Goal: Task Accomplishment & Management: Complete application form

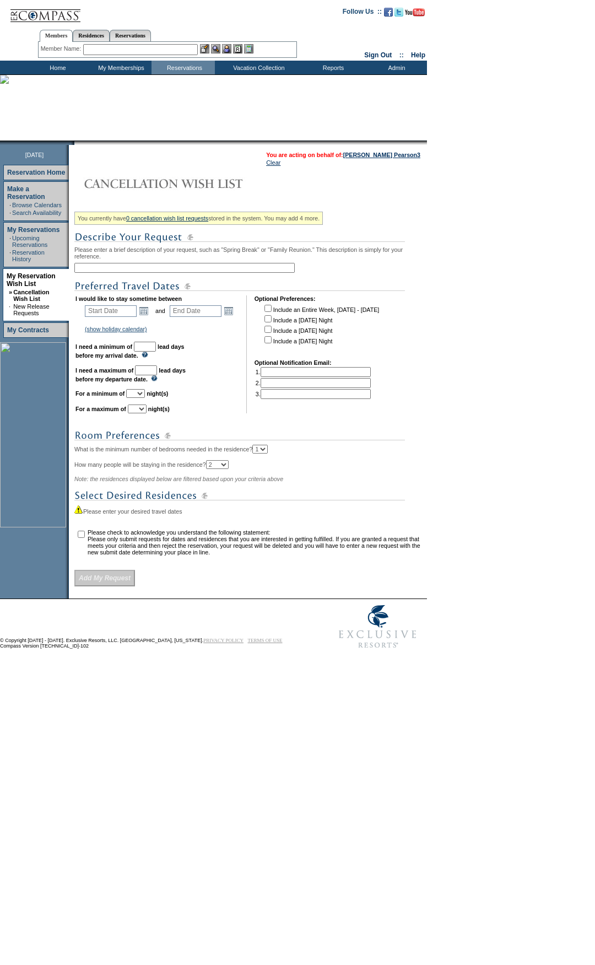
click at [164, 272] on input "text" at bounding box center [184, 268] width 220 height 10
type input "[GEOGRAPHIC_DATA] [DATE]"
click at [143, 317] on link "Open the calendar popup." at bounding box center [144, 311] width 12 height 12
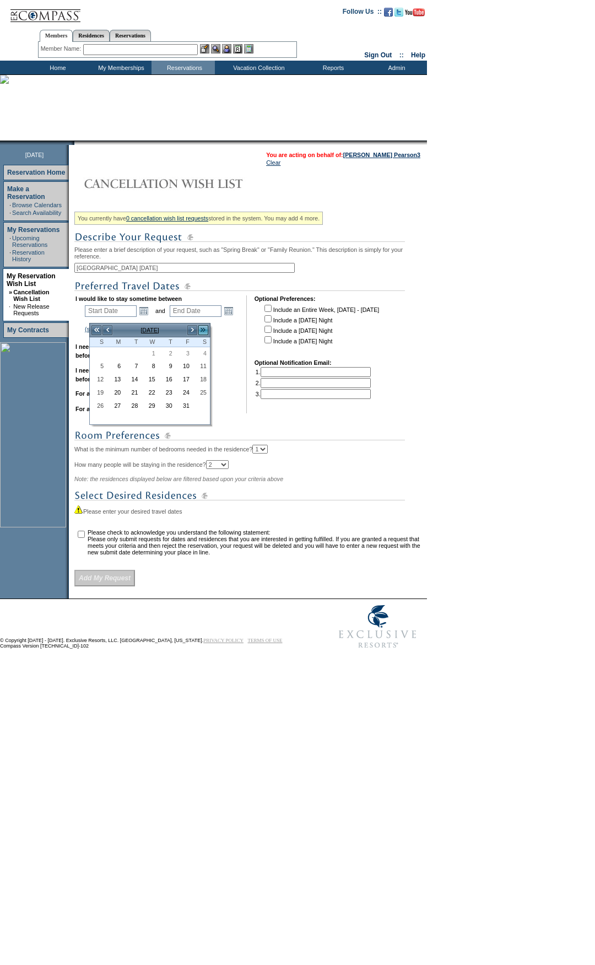
click at [201, 332] on link ">>" at bounding box center [203, 330] width 11 height 11
click at [190, 331] on link ">" at bounding box center [192, 330] width 11 height 11
click at [104, 368] on link "5" at bounding box center [98, 367] width 16 height 12
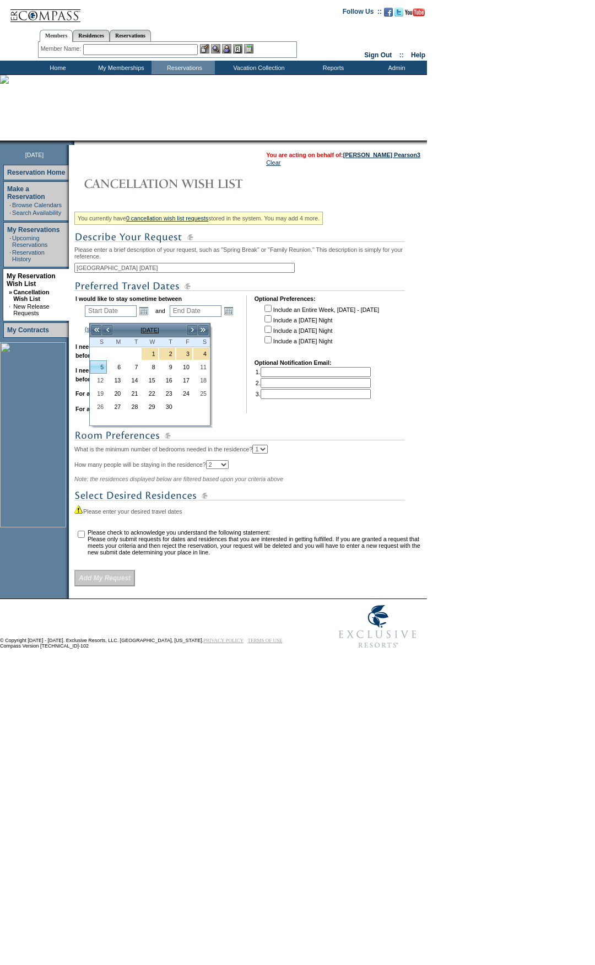
type input "2026-04-05"
type input "2026-04-06"
type input "4/5/2026"
type input "4/6/2026"
type input "187"
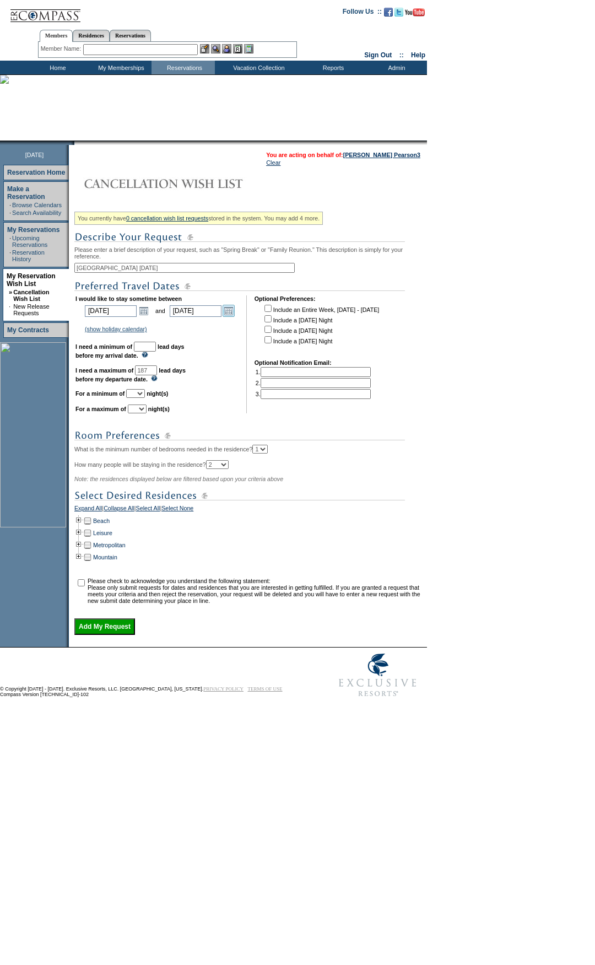
click at [233, 317] on link "Open the calendar popup." at bounding box center [229, 311] width 12 height 12
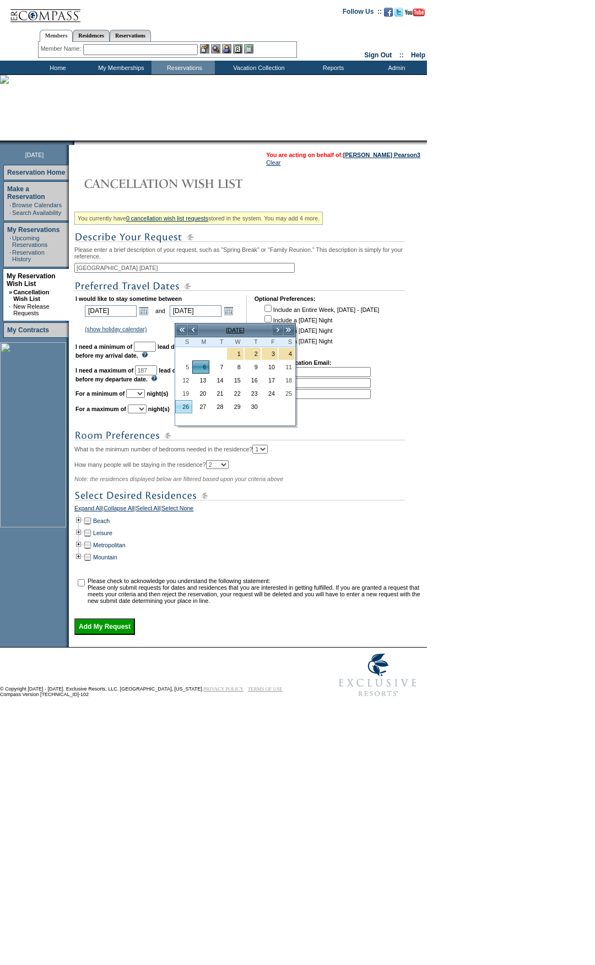
click at [186, 406] on link "26" at bounding box center [184, 407] width 16 height 12
type input "2026-04-26"
type input "4/26/2026"
type input "207"
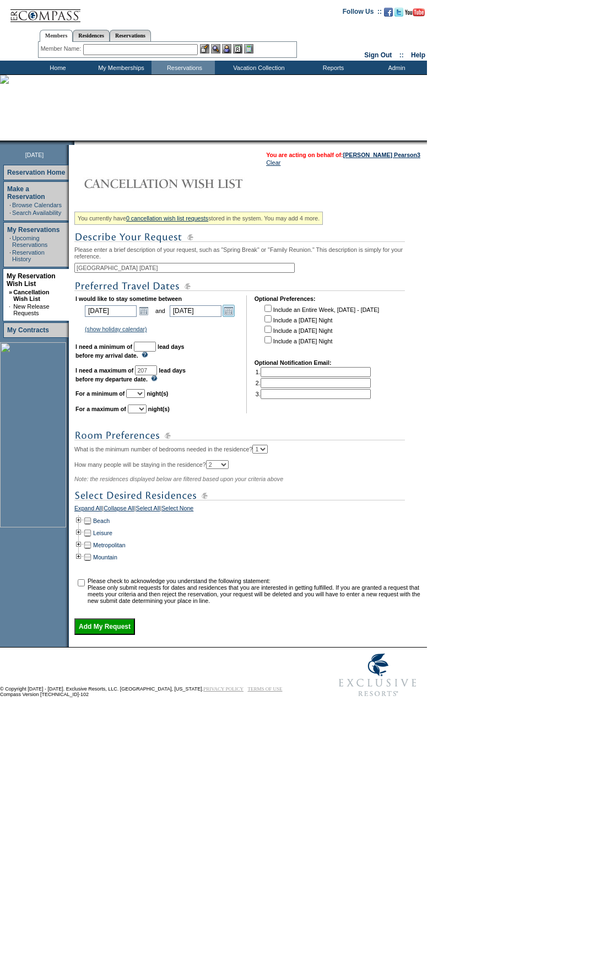
click at [235, 316] on link "Open the calendar popup." at bounding box center [229, 311] width 12 height 12
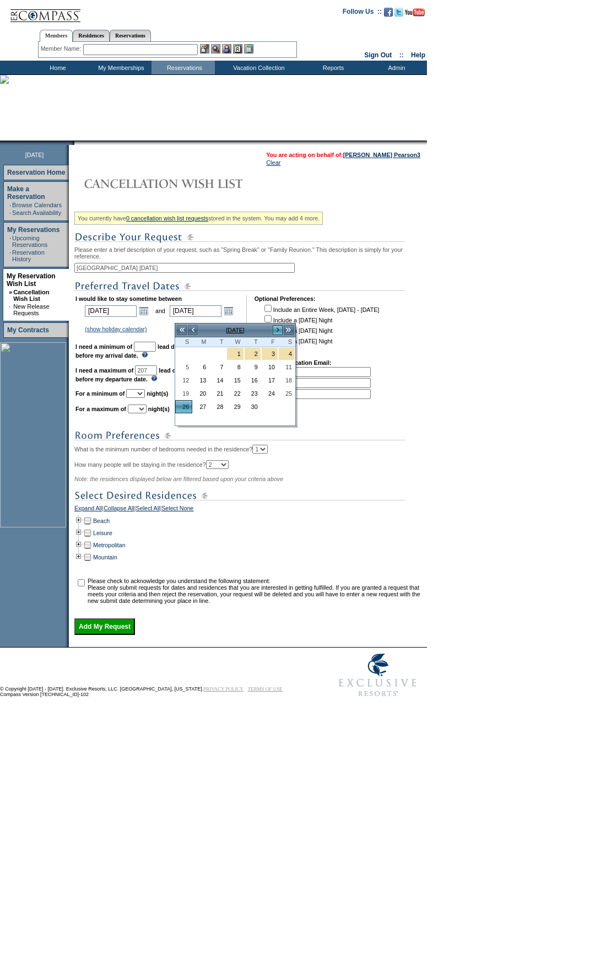
click at [277, 326] on link ">" at bounding box center [277, 330] width 11 height 11
click at [188, 365] on link "3" at bounding box center [184, 367] width 16 height 12
type input "2026-05-03"
type input "5/3/2026"
type input "214"
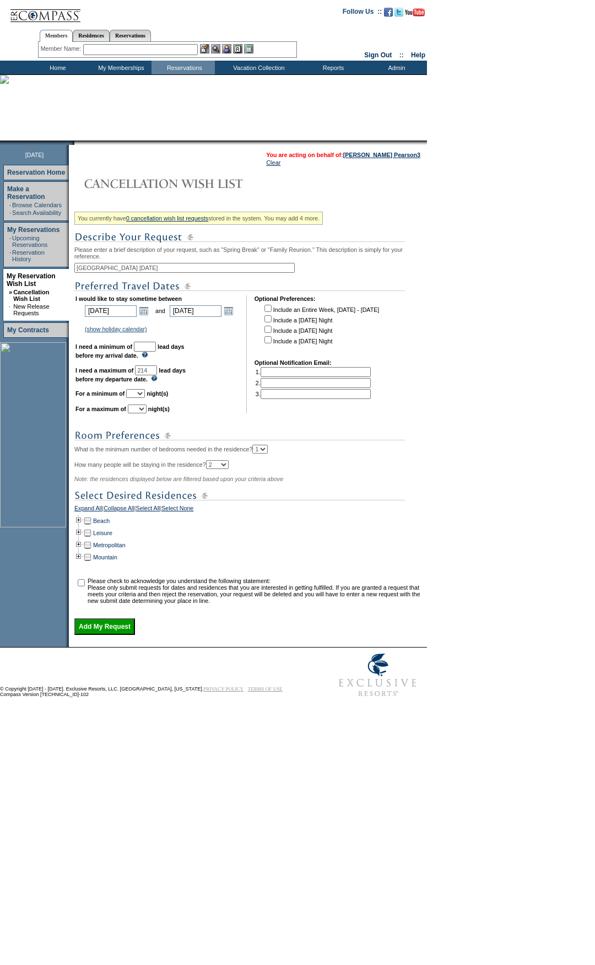
click at [145, 398] on select "1 2 3 4 5 6 7 8 9 10 11 12 13 14" at bounding box center [135, 393] width 19 height 9
select select "5"
click at [140, 398] on select "1 2 3 4 5 6 7 8 9 10 11 12 13 14" at bounding box center [135, 393] width 19 height 9
click at [147, 413] on select "1 2 3 4 5 6 7 8 9 10 11 12 13 14" at bounding box center [137, 409] width 19 height 9
select select "7"
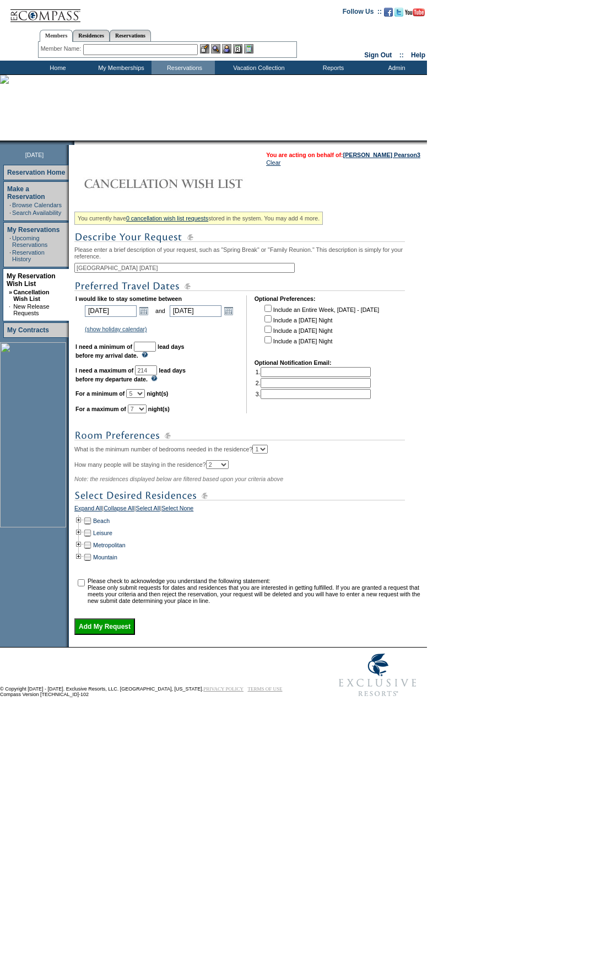
click at [142, 413] on select "1 2 3 4 5 6 7 8 9 10 11 12 13 14" at bounding box center [137, 409] width 19 height 9
click at [156, 350] on input "text" at bounding box center [145, 347] width 22 height 10
type input "30"
click at [83, 527] on td at bounding box center [78, 521] width 9 height 12
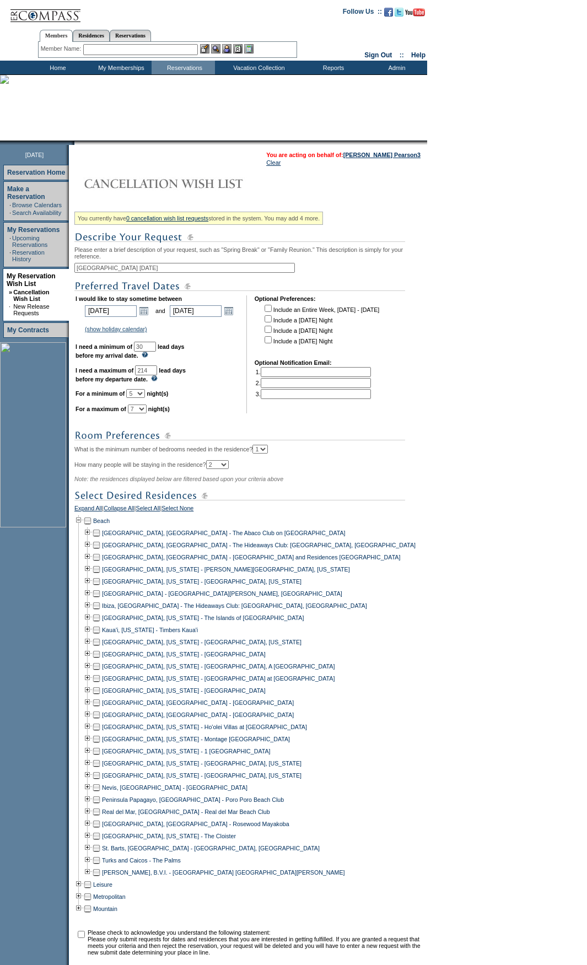
click at [100, 624] on td at bounding box center [96, 618] width 9 height 12
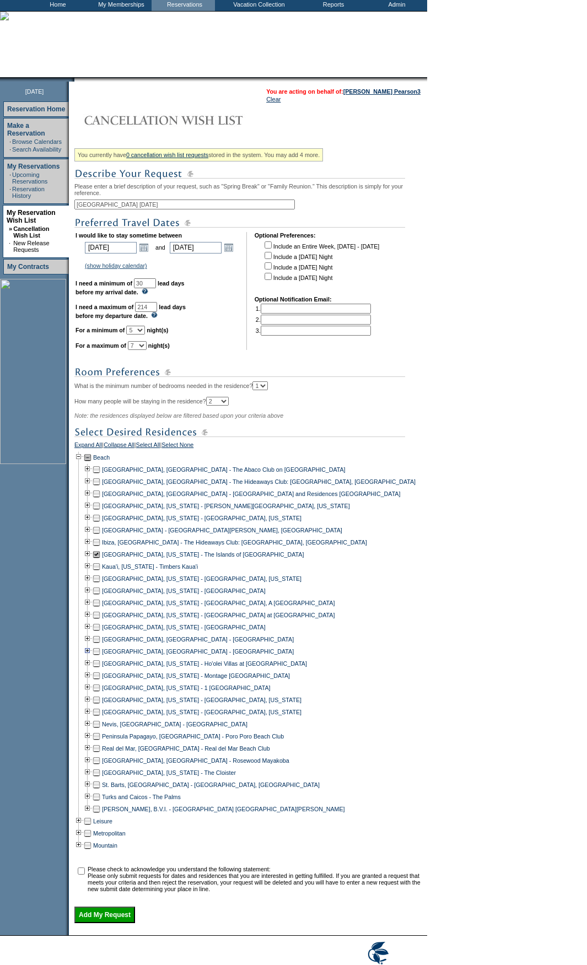
scroll to position [127, 0]
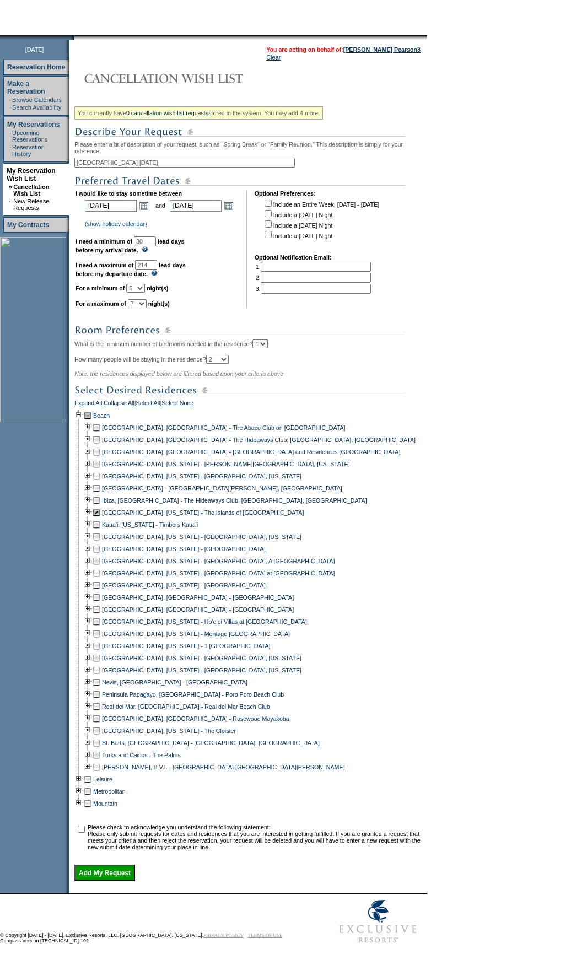
click at [82, 826] on td at bounding box center [81, 837] width 11 height 26
click at [84, 826] on td at bounding box center [81, 837] width 11 height 26
click at [85, 826] on input "checkbox" at bounding box center [81, 829] width 7 height 7
checkbox input "true"
click at [111, 879] on input "Add My Request" at bounding box center [104, 873] width 61 height 17
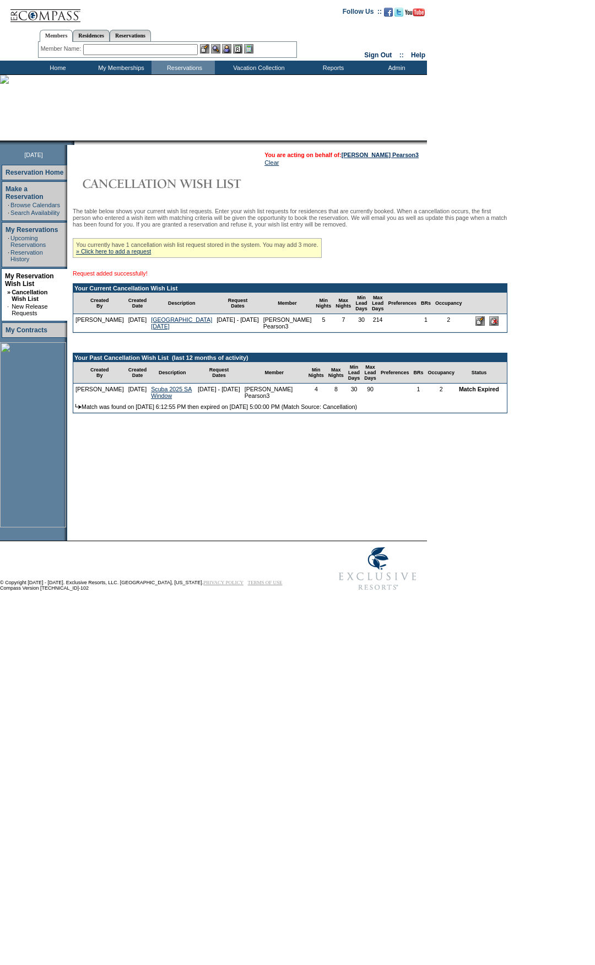
click at [195, 52] on input "text" at bounding box center [140, 49] width 115 height 11
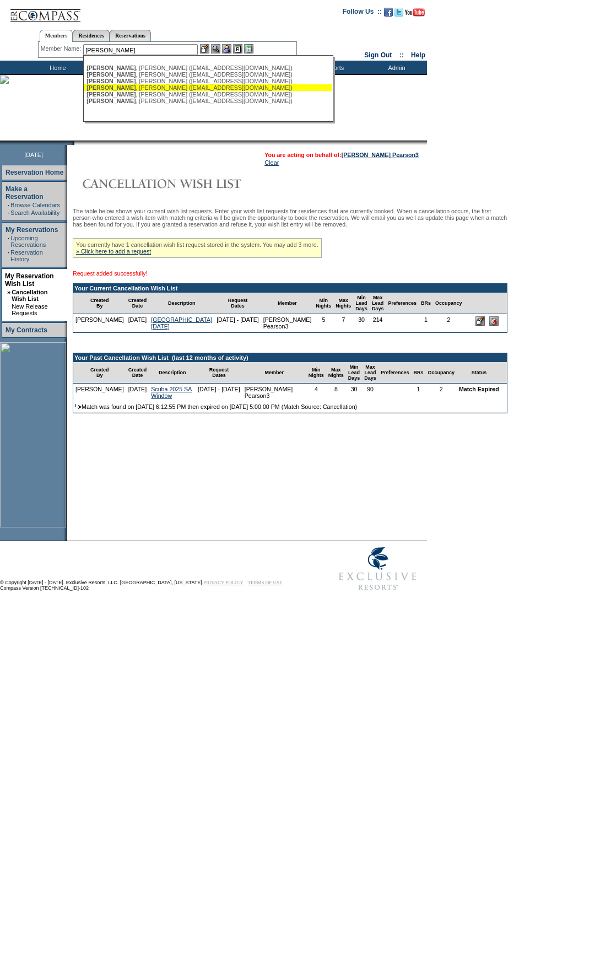
click at [229, 88] on div "[PERSON_NAME] ([EMAIL_ADDRESS][DOMAIN_NAME])" at bounding box center [208, 87] width 243 height 7
type input "[PERSON_NAME] ([EMAIL_ADDRESS][DOMAIN_NAME])"
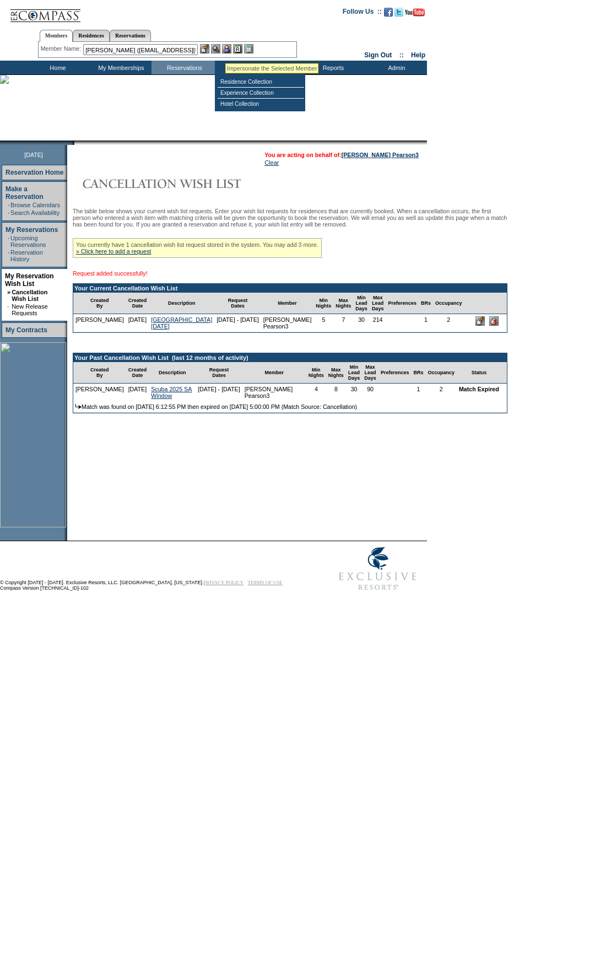
click at [229, 48] on img at bounding box center [226, 48] width 9 height 9
click at [220, 48] on img at bounding box center [215, 48] width 9 height 9
